Goal: Task Accomplishment & Management: Manage account settings

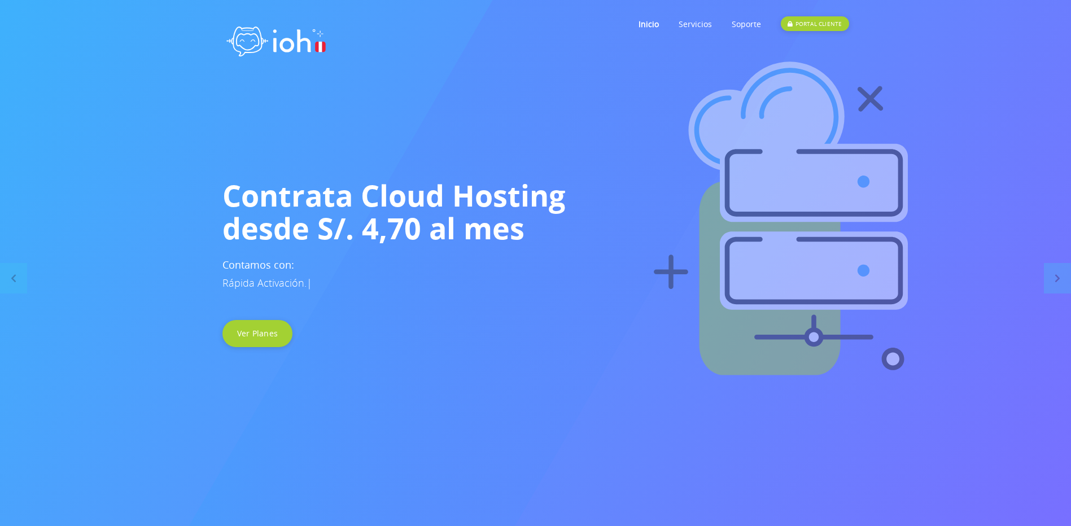
click at [828, 14] on link "PORTAL CLIENTE" at bounding box center [815, 24] width 68 height 45
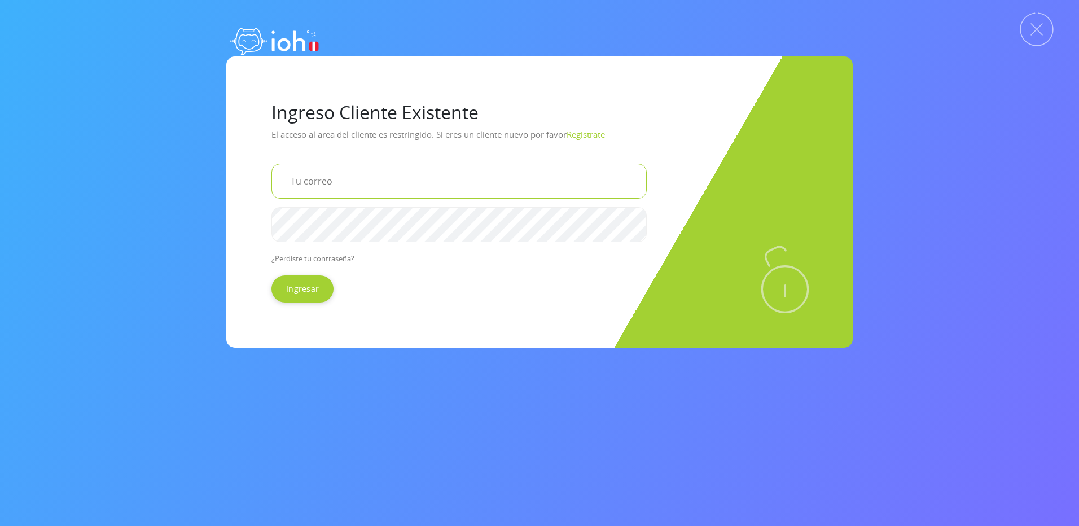
click at [323, 176] on input "email" at bounding box center [458, 181] width 375 height 35
type input "[EMAIL_ADDRESS][DOMAIN_NAME]"
click at [208, 222] on div "Ingreso Cliente Existente El acceso al area del cliente es restringido. Si eres…" at bounding box center [539, 201] width 1079 height 291
click at [287, 290] on input "Ingresar" at bounding box center [302, 288] width 62 height 27
